Goal: Task Accomplishment & Management: Manage account settings

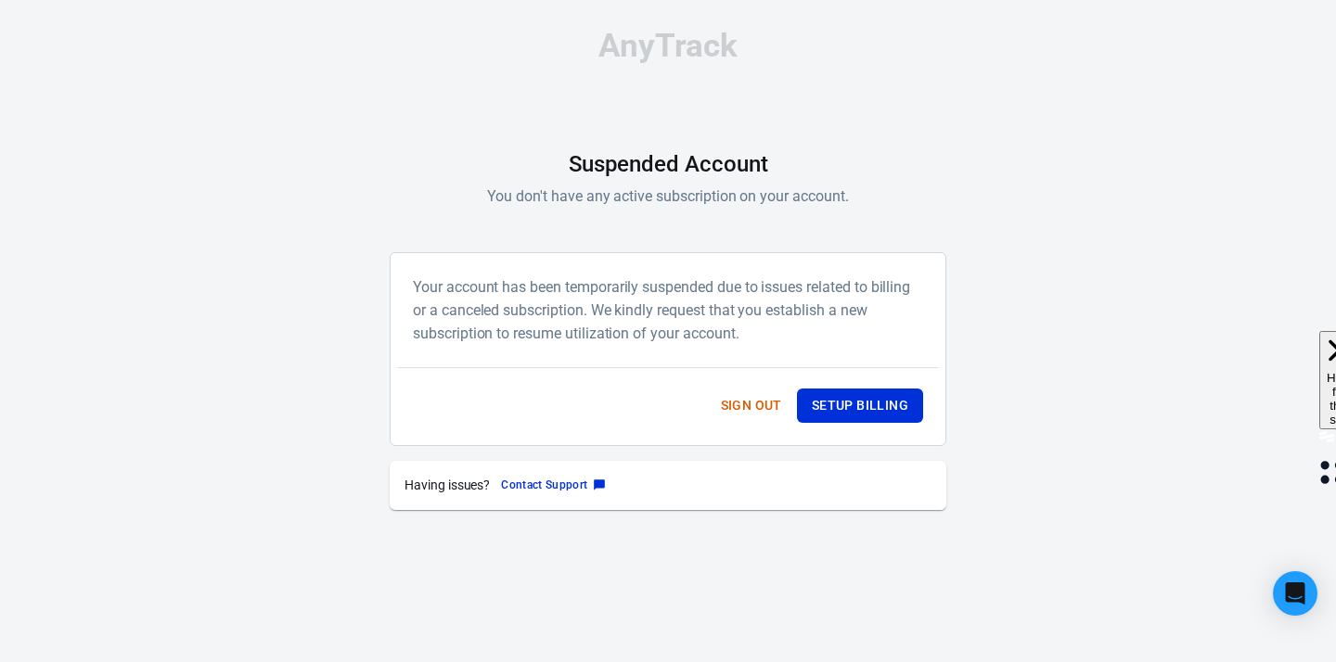
click at [615, 66] on div "AnyTrack Suspended Account You don't have any active subscription on your accou…" at bounding box center [668, 270] width 557 height 540
click at [726, 407] on button "Sign out" at bounding box center [751, 406] width 76 height 34
click at [867, 403] on button "Setup Billing" at bounding box center [860, 406] width 126 height 34
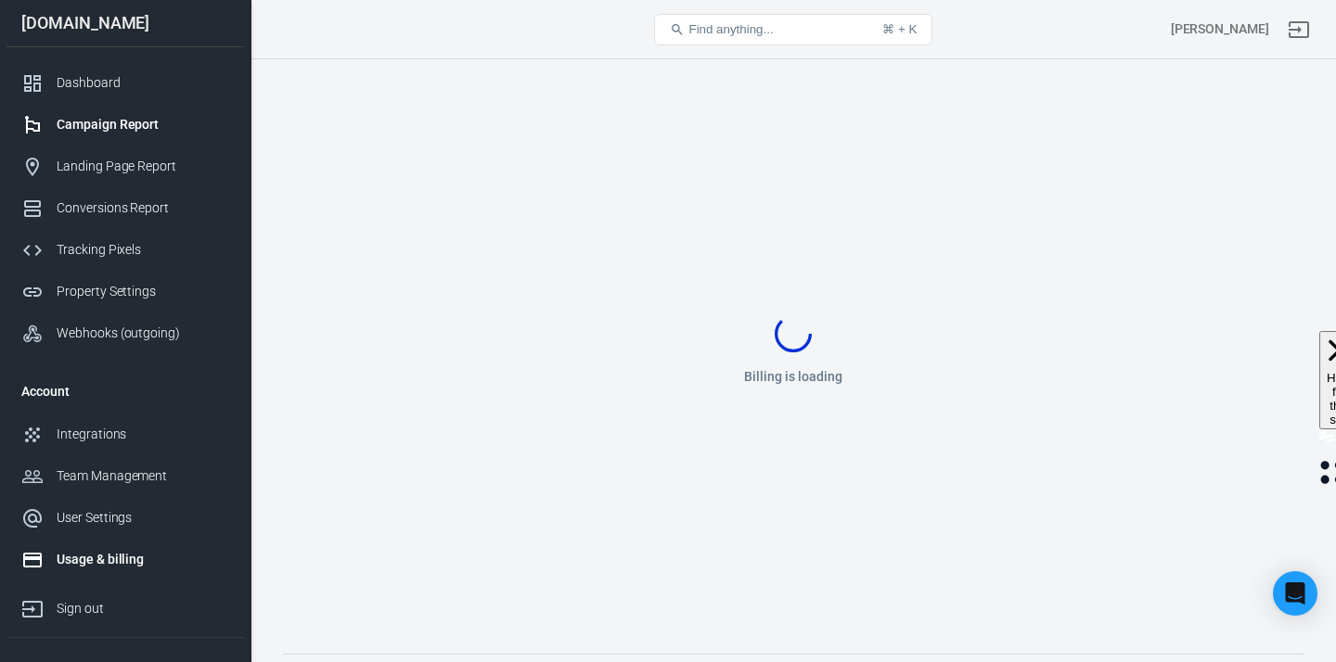
click at [109, 112] on link "Campaign Report" at bounding box center [124, 125] width 237 height 42
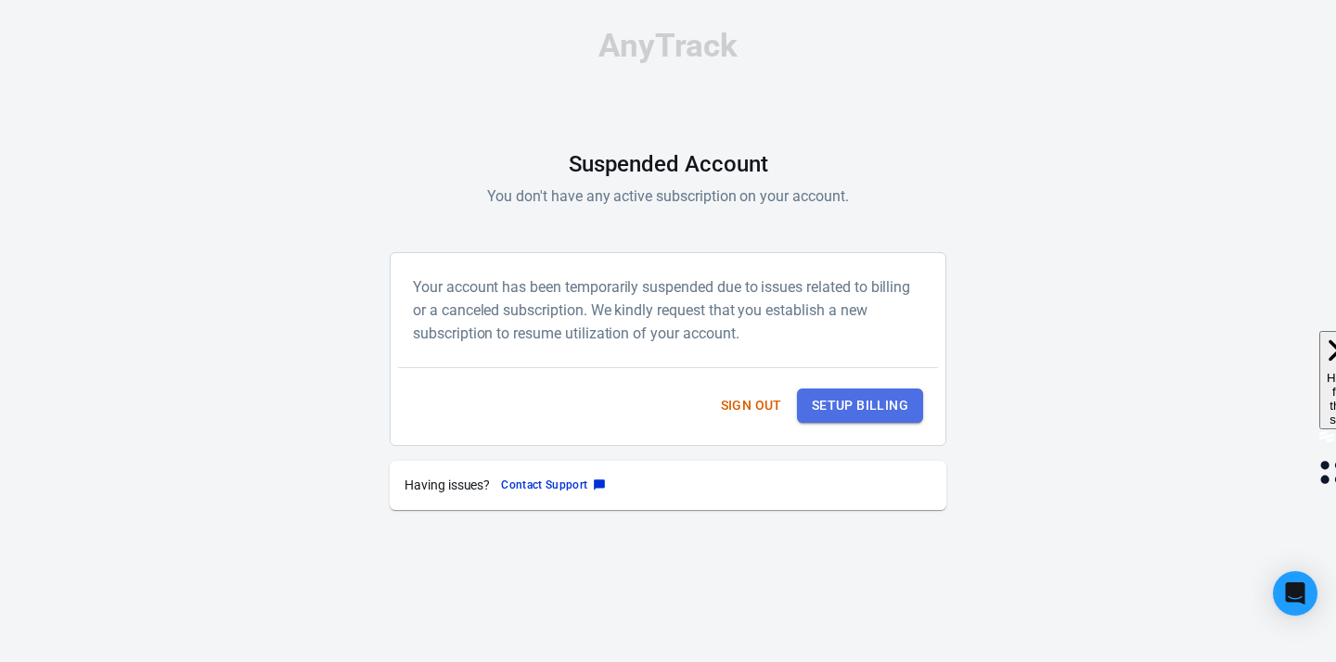
click at [894, 403] on button "Setup Billing" at bounding box center [860, 406] width 126 height 34
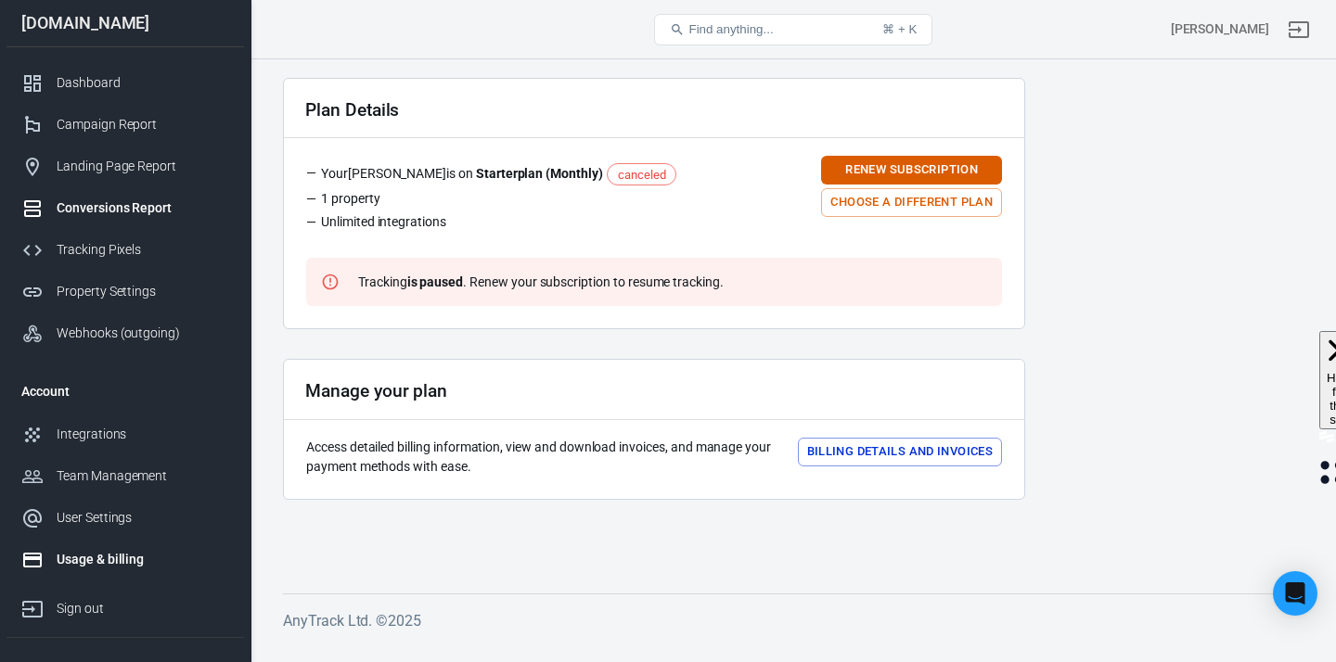
click at [108, 206] on div "Conversions Report" at bounding box center [143, 207] width 173 height 19
